Goal: Information Seeking & Learning: Learn about a topic

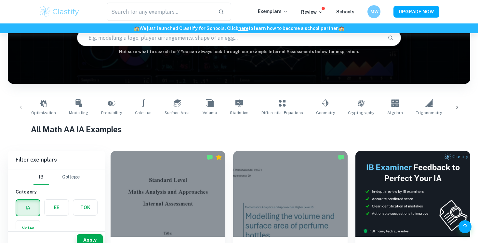
scroll to position [78, 0]
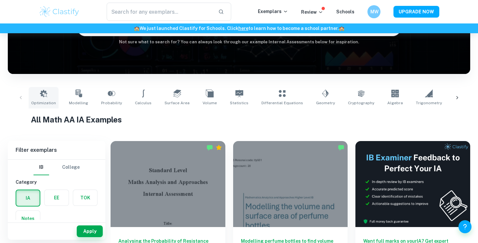
click at [41, 96] on icon at bounding box center [44, 94] width 8 height 8
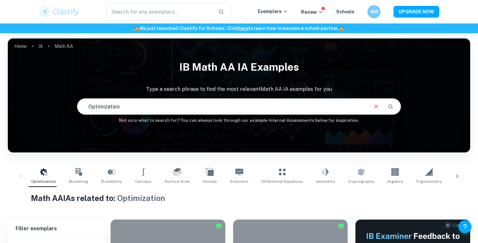
click at [459, 174] on icon at bounding box center [457, 176] width 7 height 7
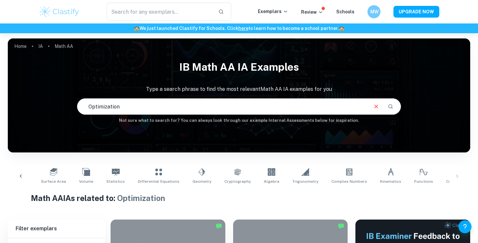
click at [459, 174] on div "Optimization Modelling Probability Calculus Surface Area Volume Statistics Diff…" at bounding box center [239, 175] width 452 height 21
click at [444, 174] on link "Correlation" at bounding box center [457, 175] width 27 height 21
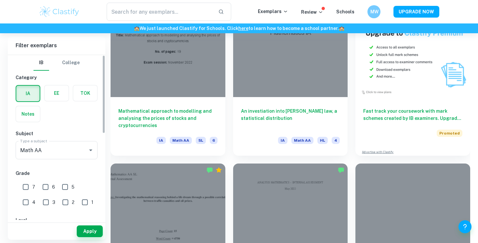
scroll to position [10, 0]
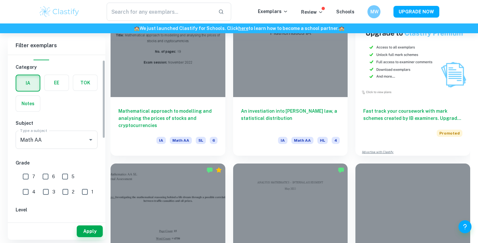
click at [44, 173] on input "6" at bounding box center [45, 176] width 13 height 13
checkbox input "true"
click at [27, 178] on input "7" at bounding box center [25, 176] width 13 height 13
checkbox input "true"
click at [88, 234] on button "Apply" at bounding box center [90, 231] width 26 height 12
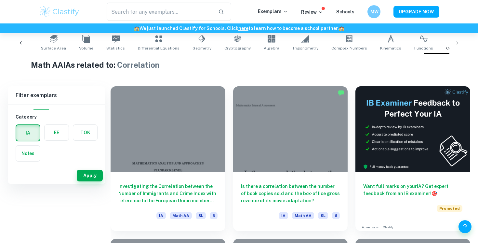
scroll to position [0, 0]
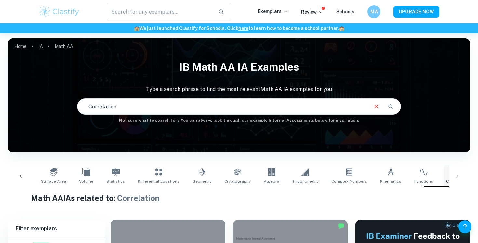
click at [444, 176] on link "Correlation" at bounding box center [457, 175] width 27 height 21
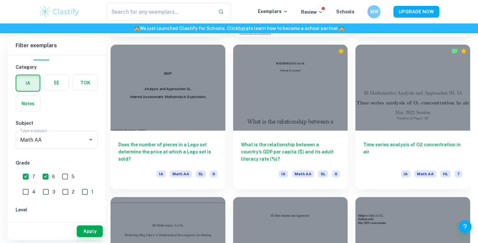
scroll to position [1397, 0]
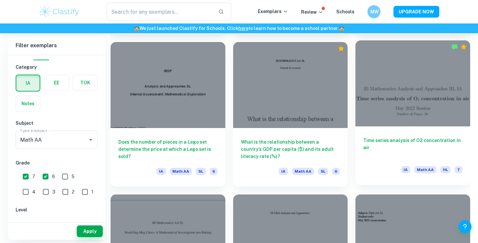
click at [396, 138] on h6 "Time series analysis of O2 concentration in air" at bounding box center [413, 147] width 99 height 21
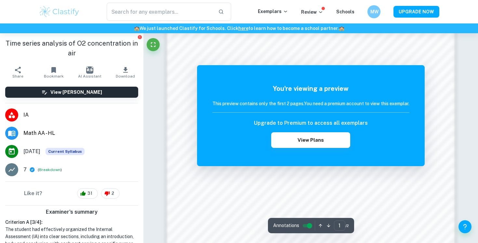
scroll to position [555, 0]
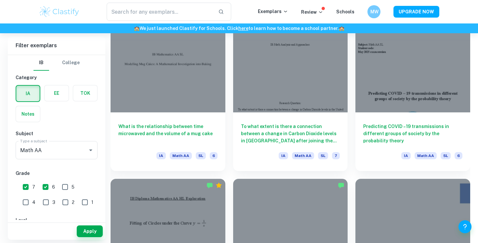
scroll to position [1565, 0]
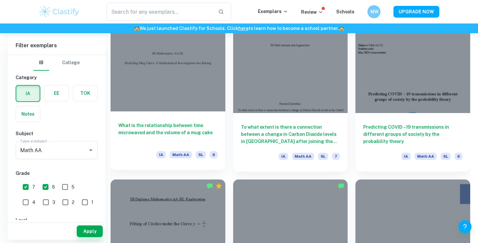
click at [194, 122] on h6 "What is the relationship between time microwaved and the volume of a mug cake" at bounding box center [167, 132] width 99 height 21
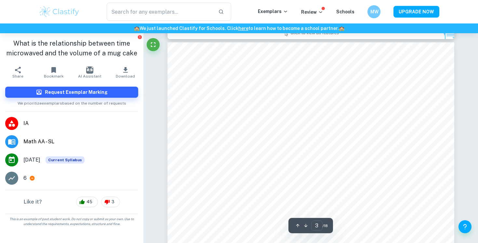
scroll to position [842, 0]
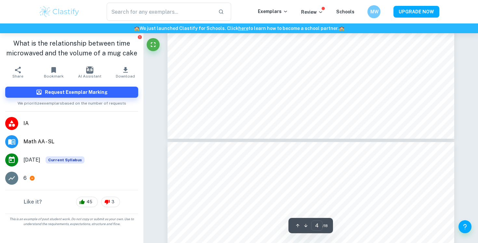
type input "5"
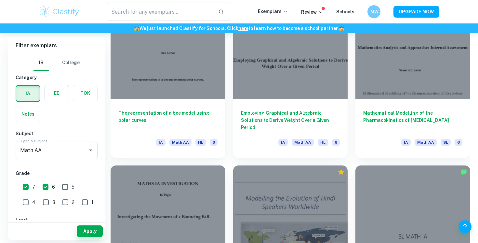
scroll to position [3870, 0]
